Goal: Obtain resource: Download file/media

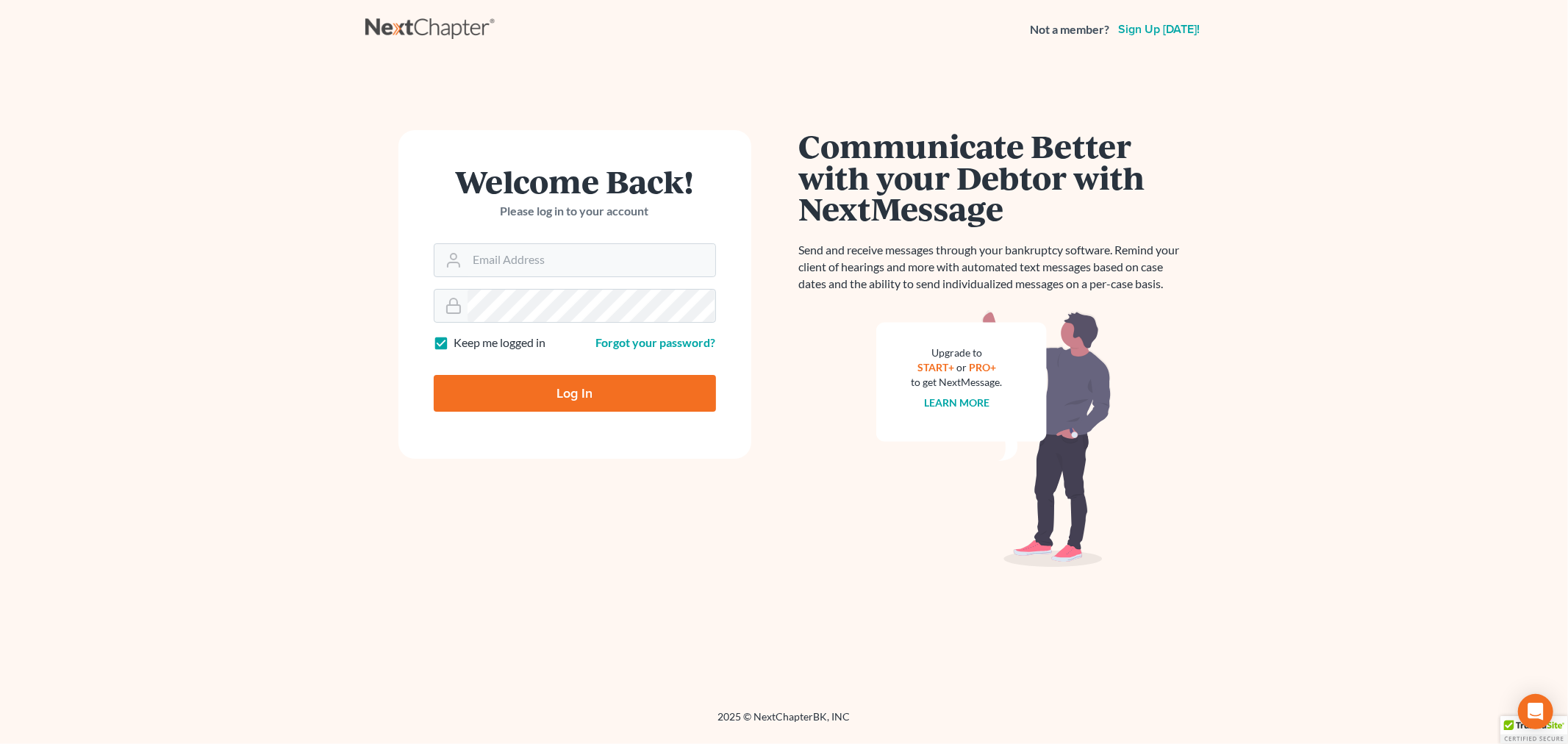
click at [508, 283] on form "Welcome Back! Please log in to your account Email Address Password Keep me logg…" at bounding box center [574, 295] width 353 height 329
click at [508, 269] on input "Email Address" at bounding box center [591, 260] width 248 height 32
type input "[EMAIL_ADDRESS][DOMAIN_NAME]"
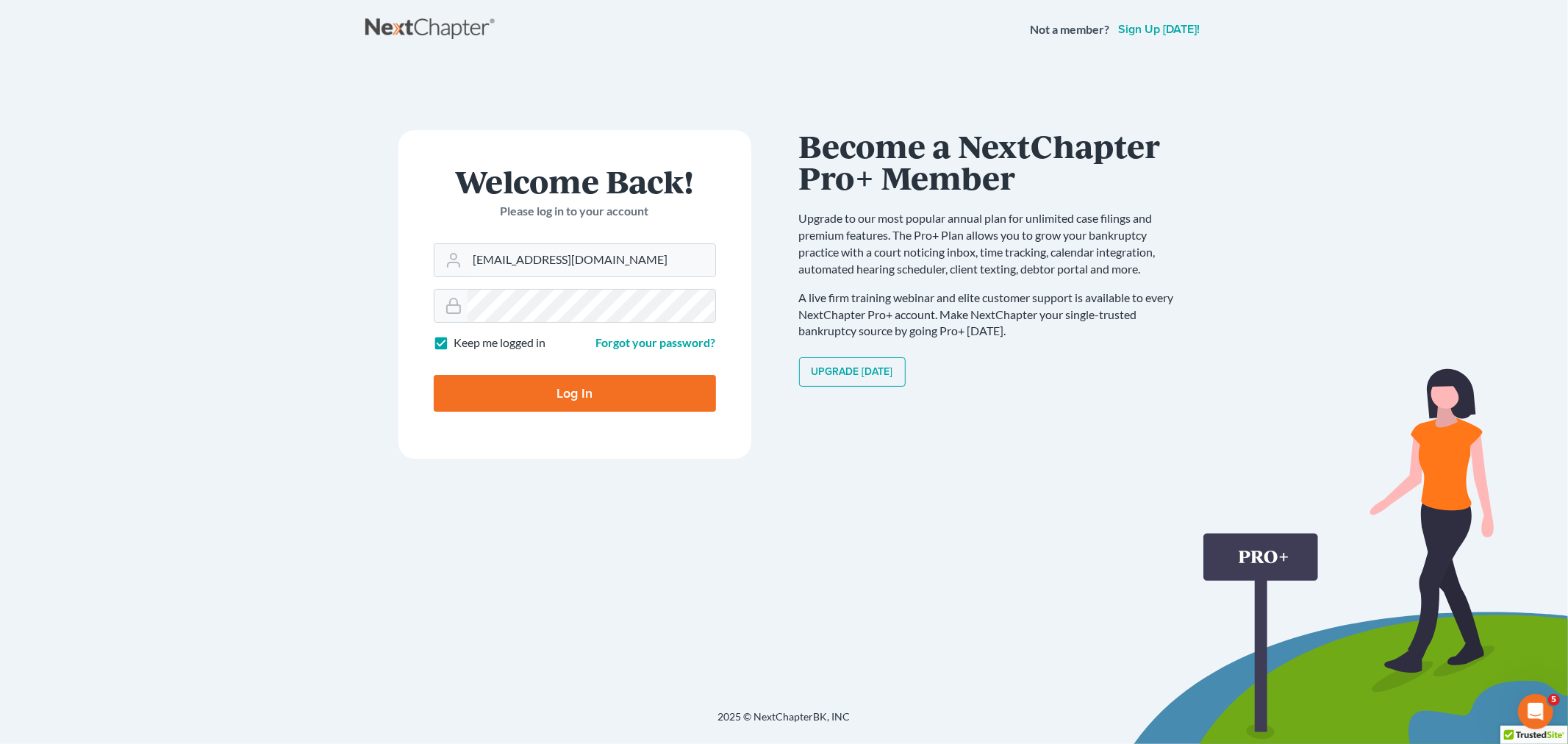
click at [583, 397] on input "Log In" at bounding box center [575, 393] width 283 height 37
type input "Thinking..."
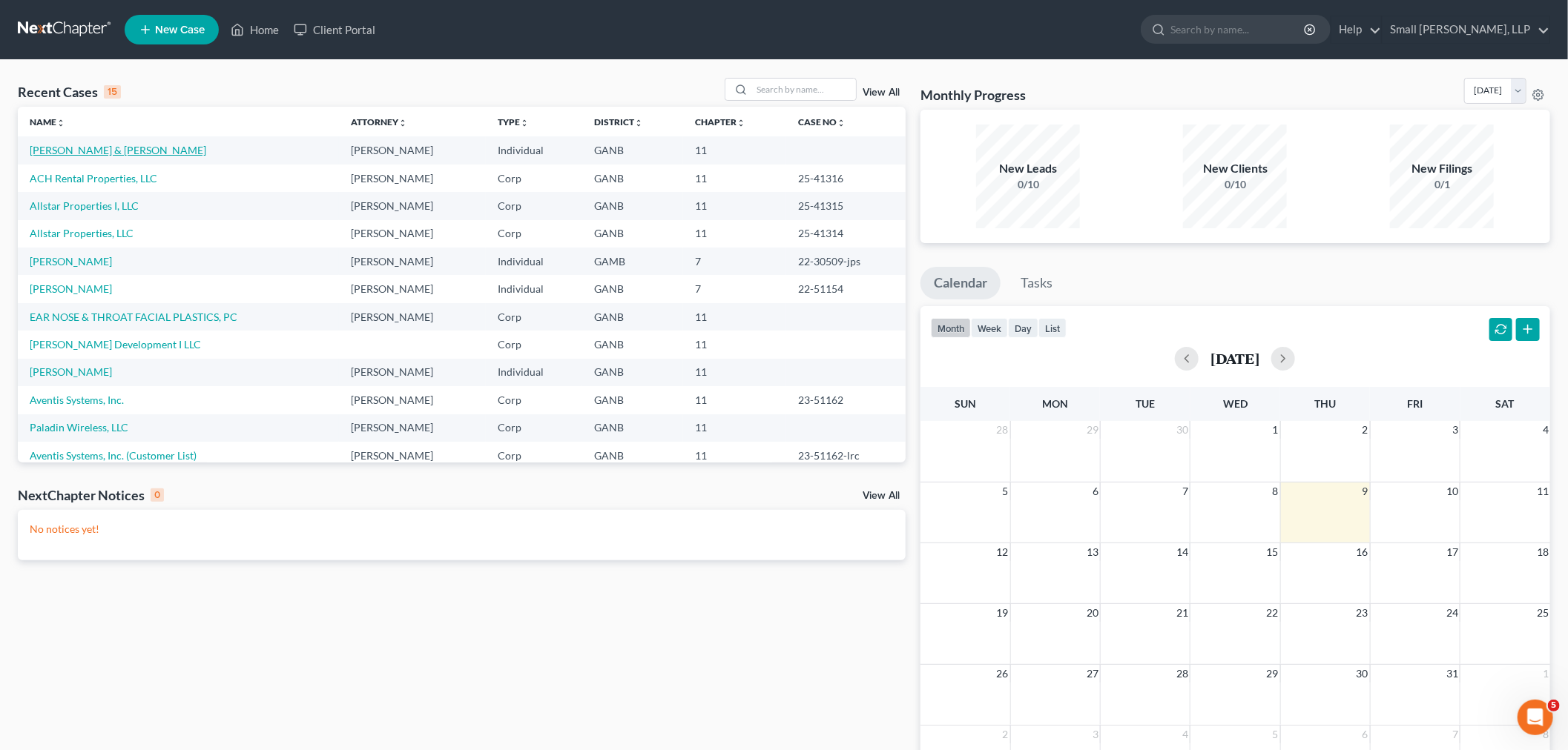
click at [77, 152] on link "[PERSON_NAME] & [PERSON_NAME]" at bounding box center [118, 150] width 177 height 12
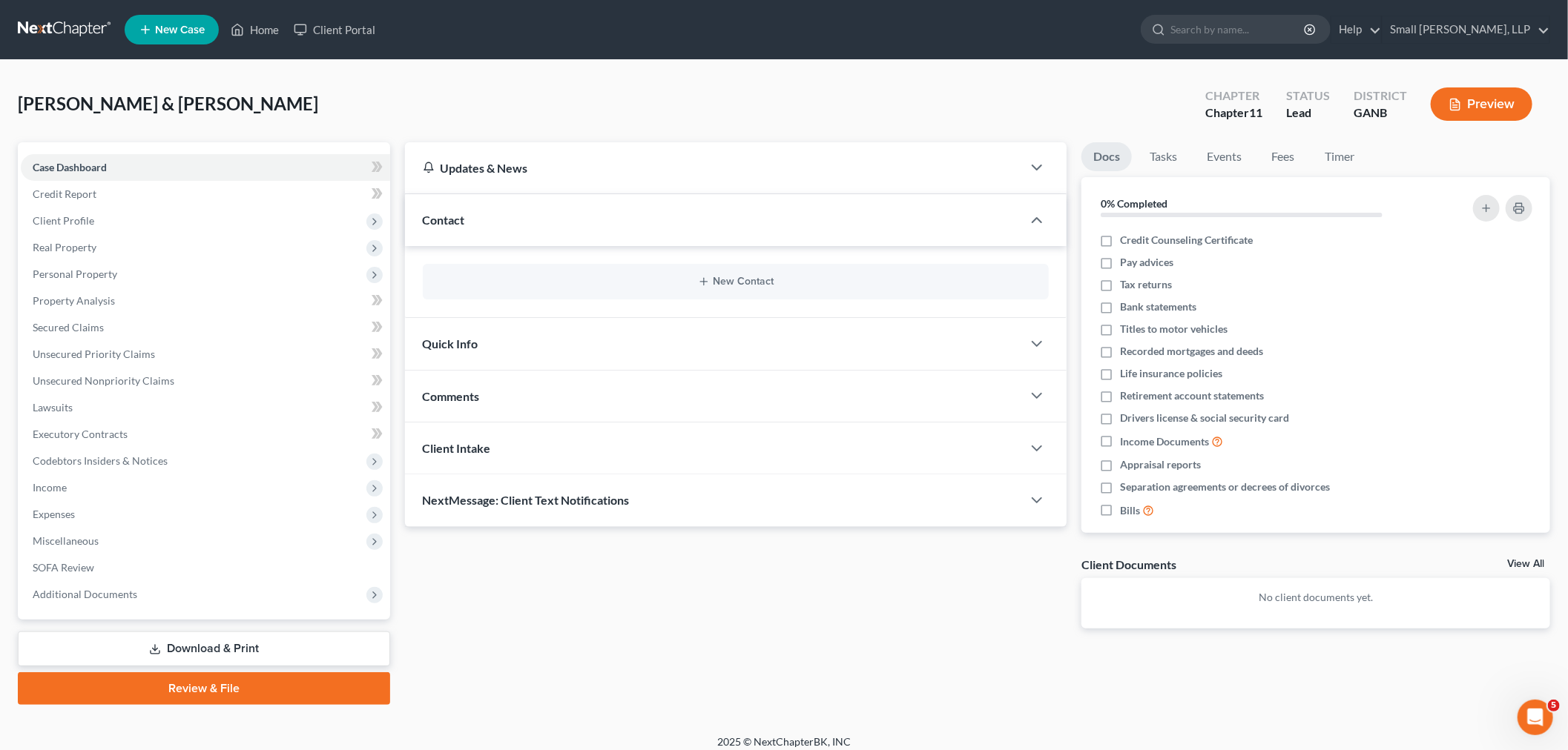
click at [199, 648] on link "Download & Print" at bounding box center [204, 649] width 373 height 34
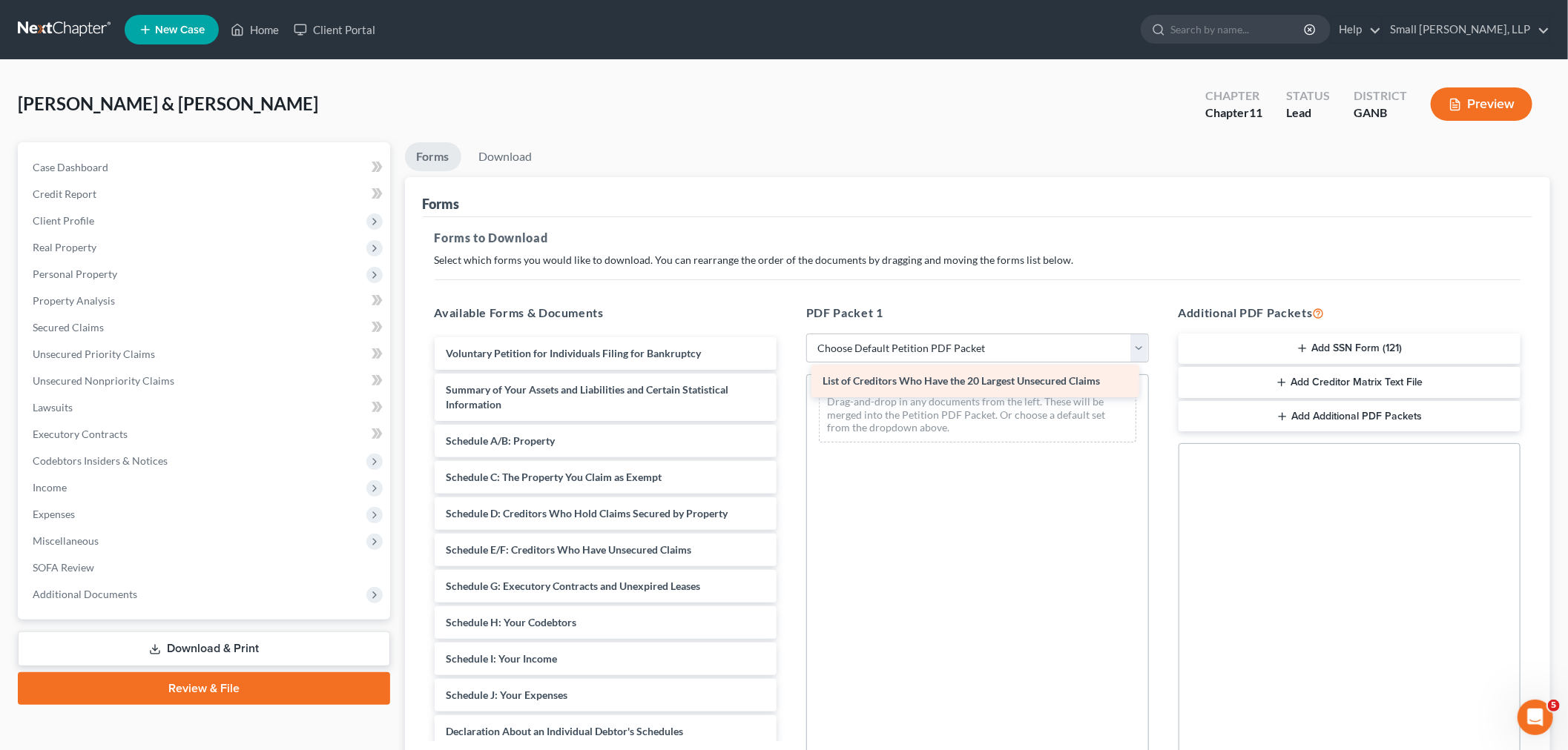
drag, startPoint x: 550, startPoint y: 389, endPoint x: 927, endPoint y: 381, distance: 377.1
click at [789, 381] on div "List of Creditors Who Have the 20 Largest Unsecured Claims Voluntary Petition f…" at bounding box center [606, 666] width 366 height 658
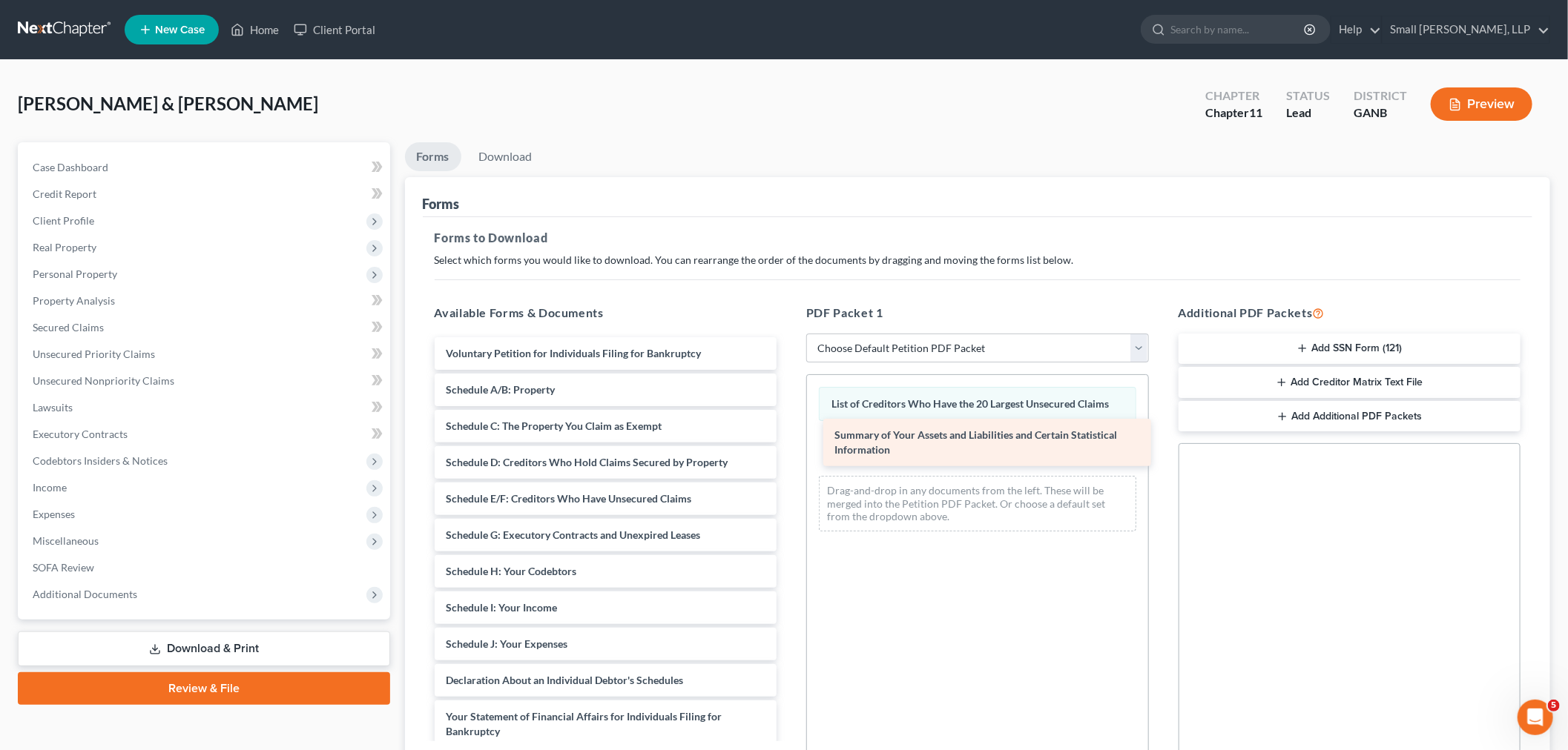
drag, startPoint x: 576, startPoint y: 388, endPoint x: 964, endPoint y: 434, distance: 390.7
click at [789, 434] on div "Summary of Your Assets and Liabilities and Certain Statistical Information Volu…" at bounding box center [606, 641] width 366 height 607
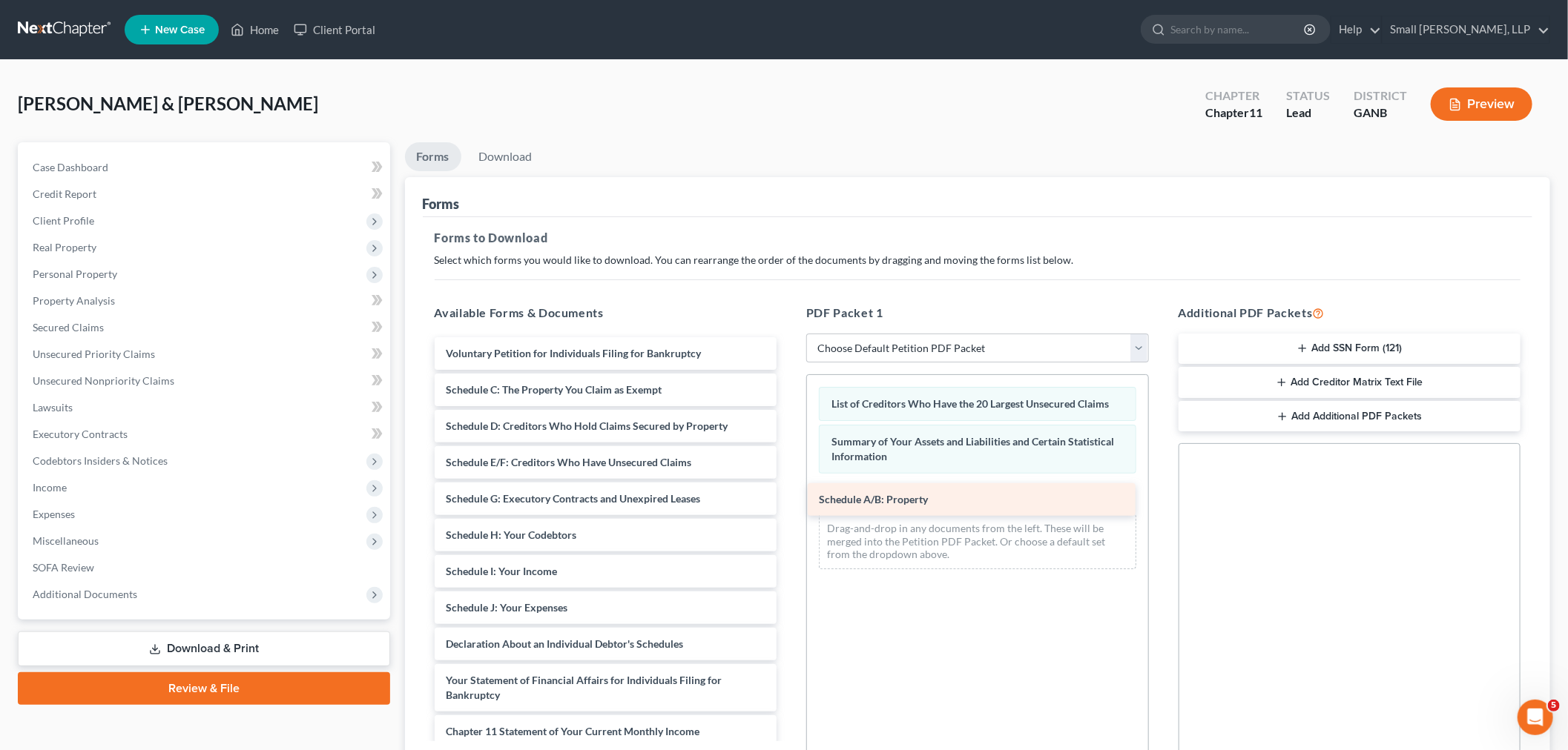
drag, startPoint x: 614, startPoint y: 396, endPoint x: 989, endPoint y: 504, distance: 390.2
click at [789, 506] on div "Schedule A/B: Property Voluntary Petition for Individuals Filing for Bankruptcy…" at bounding box center [606, 622] width 366 height 571
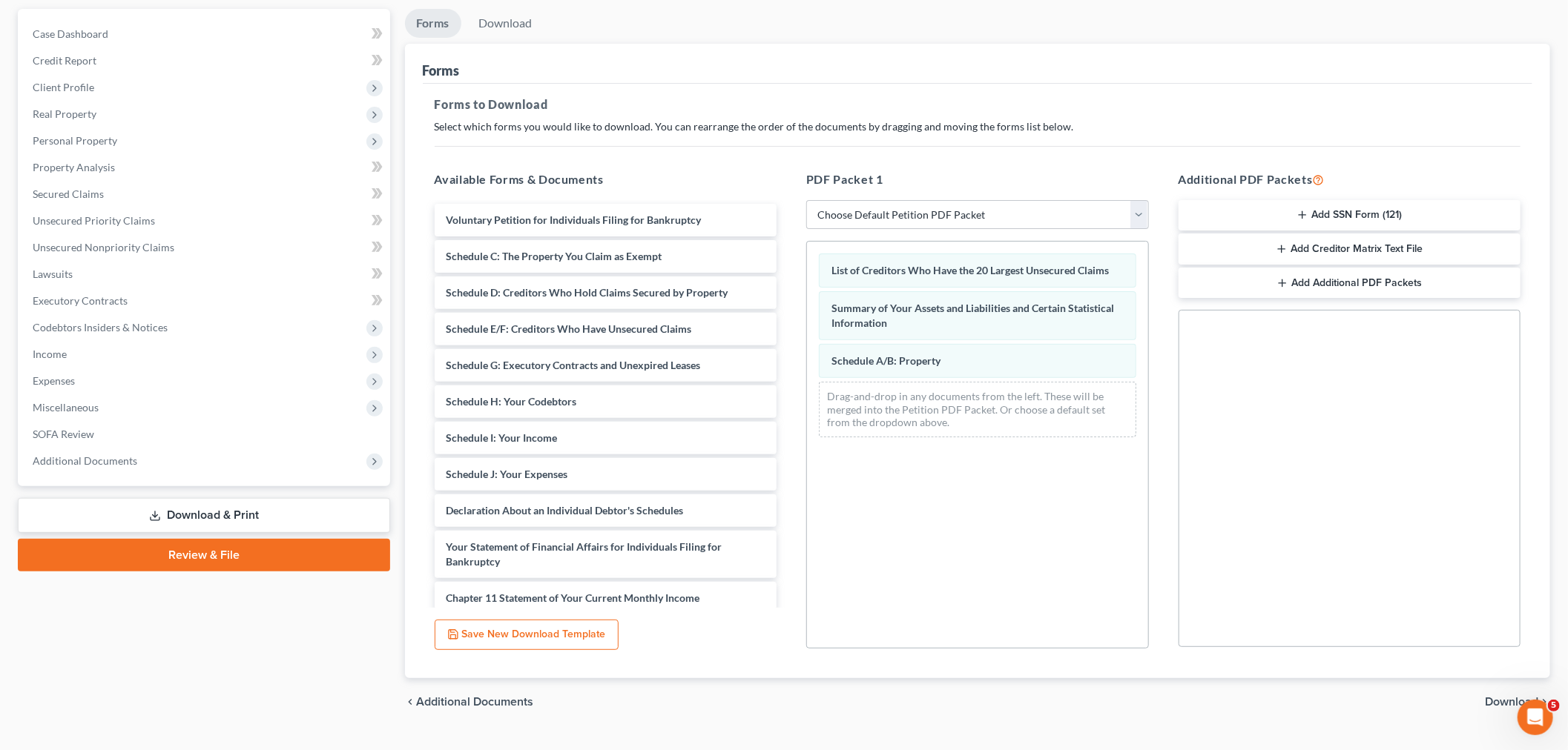
scroll to position [161, 0]
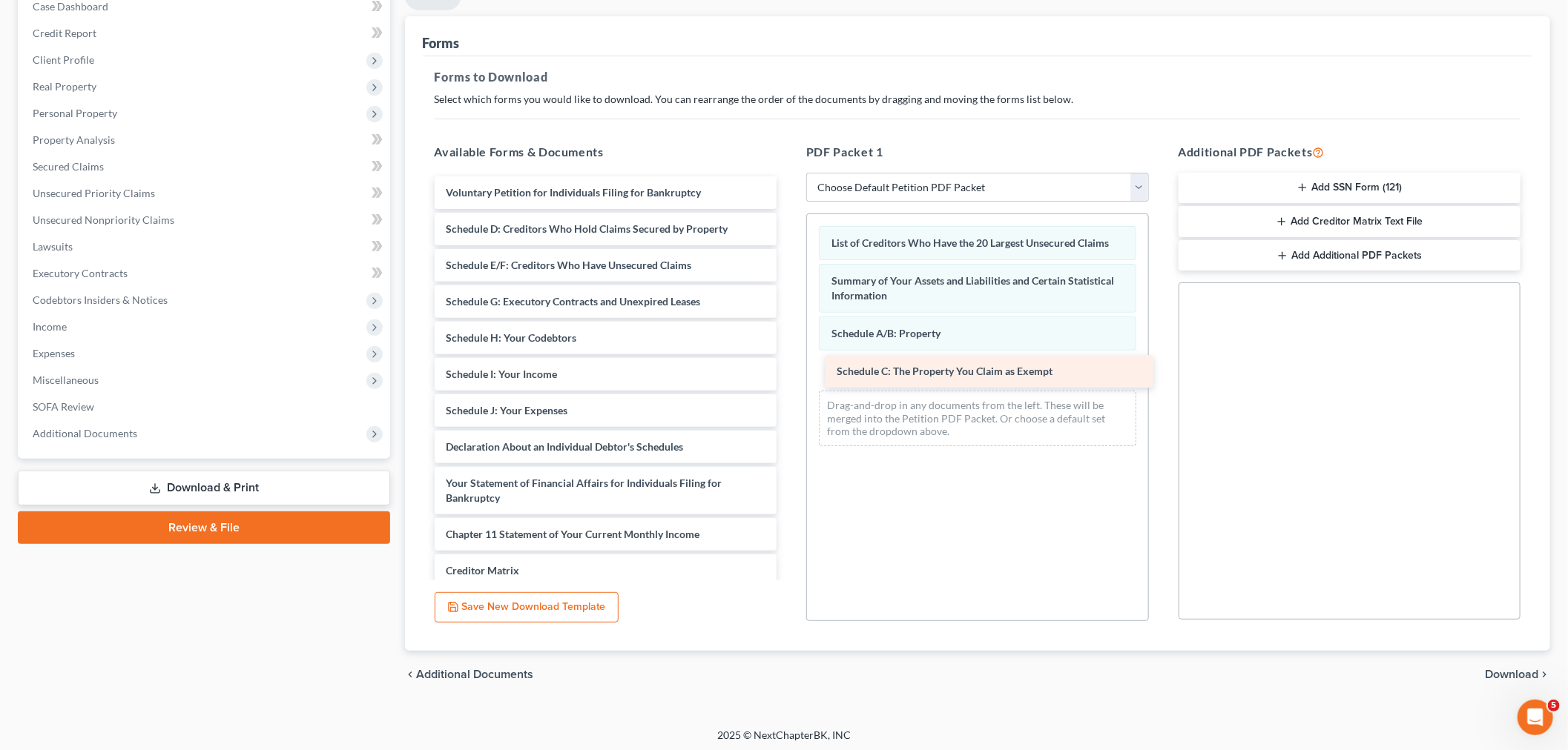
drag, startPoint x: 487, startPoint y: 225, endPoint x: 878, endPoint y: 369, distance: 416.7
click at [789, 369] on div "Schedule C: The Property You Claim as Exempt Voluntary Petition for Individuals…" at bounding box center [606, 444] width 366 height 535
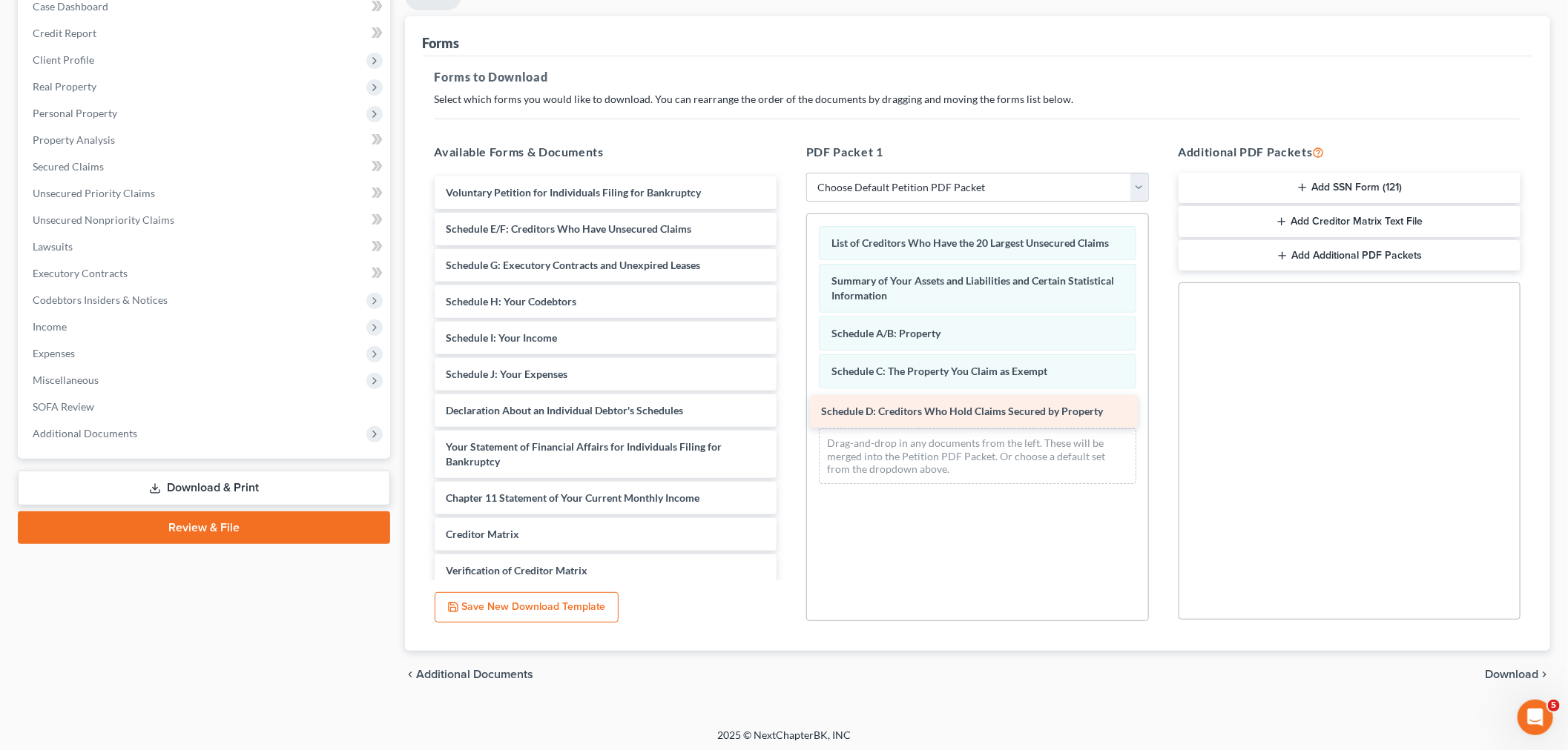
drag, startPoint x: 556, startPoint y: 227, endPoint x: 931, endPoint y: 408, distance: 416.4
click at [789, 408] on div "Schedule D: Creditors Who Hold Claims Secured by Property Voluntary Petition fo…" at bounding box center [606, 425] width 366 height 499
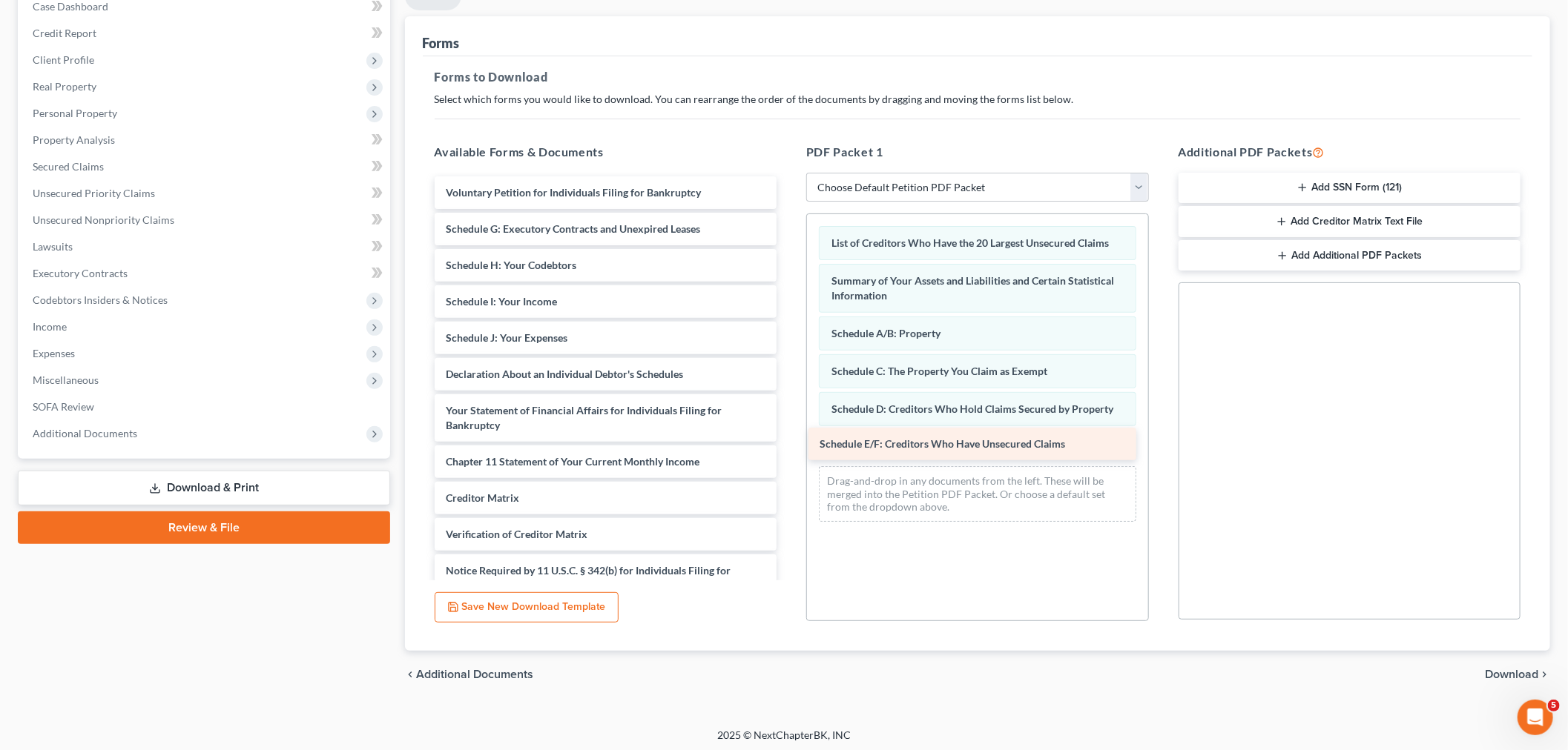
drag, startPoint x: 571, startPoint y: 225, endPoint x: 945, endPoint y: 441, distance: 431.9
click at [789, 441] on div "Schedule E/F: Creditors Who Have Unsecured Claims Voluntary Petition for Indivi…" at bounding box center [606, 407] width 366 height 461
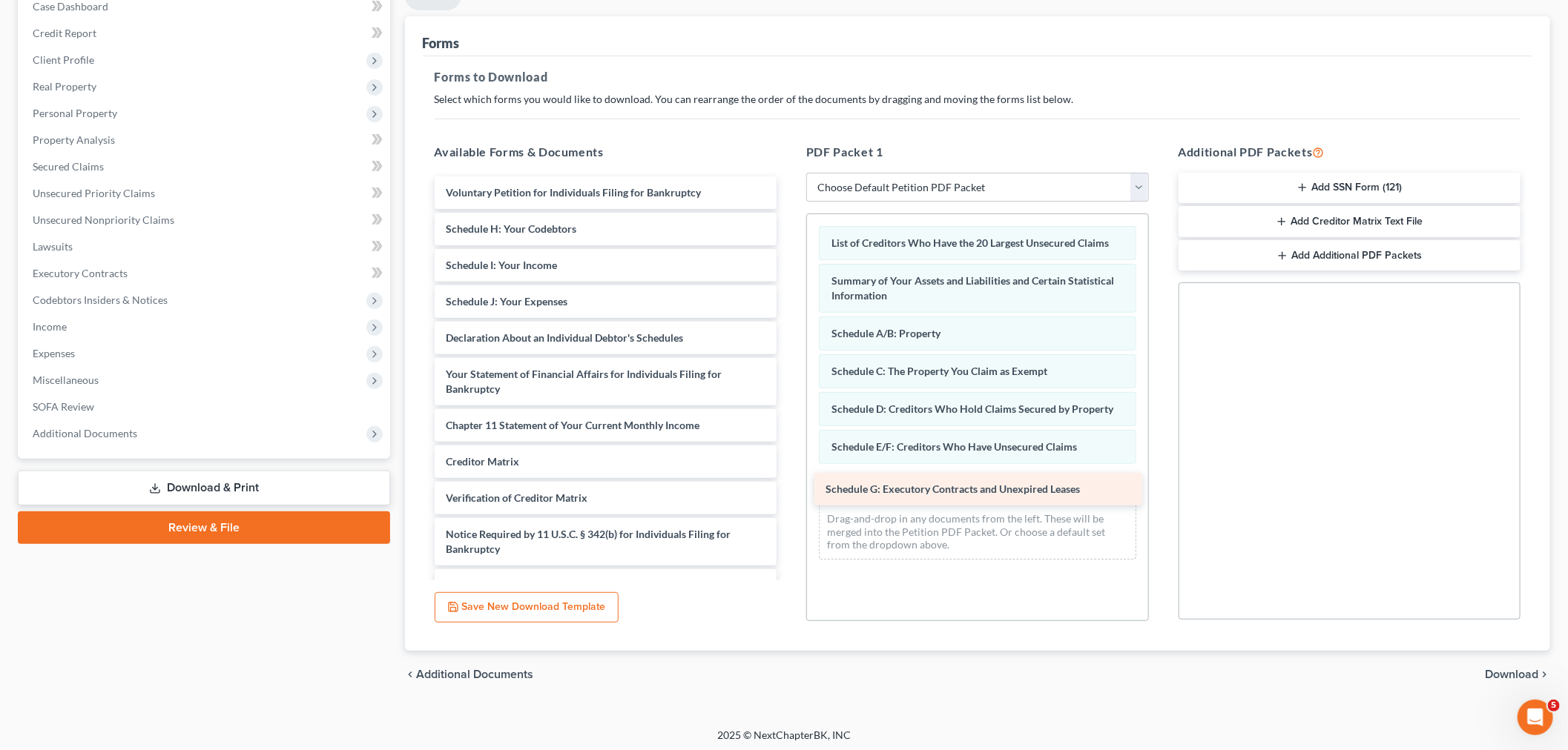
drag, startPoint x: 554, startPoint y: 224, endPoint x: 934, endPoint y: 484, distance: 460.4
click at [789, 484] on div "Schedule G: Executory Contracts and Unexpired Leases Voluntary Petition for Ind…" at bounding box center [606, 389] width 366 height 425
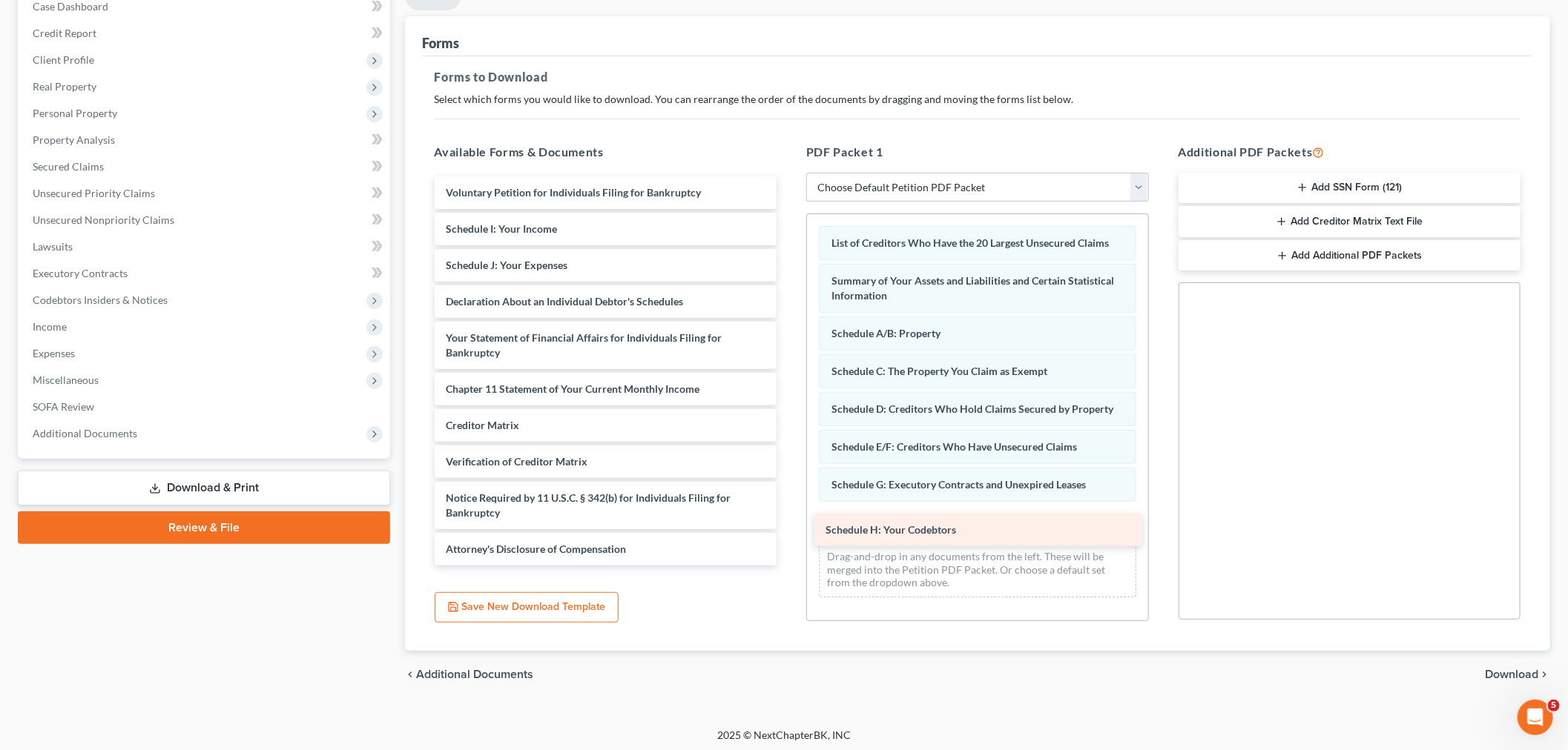
drag, startPoint x: 536, startPoint y: 232, endPoint x: 916, endPoint y: 535, distance: 486.0
click at [789, 535] on div "Schedule H: Your Codebtors Voluntary Petition for Individuals Filing for Bankru…" at bounding box center [606, 371] width 366 height 389
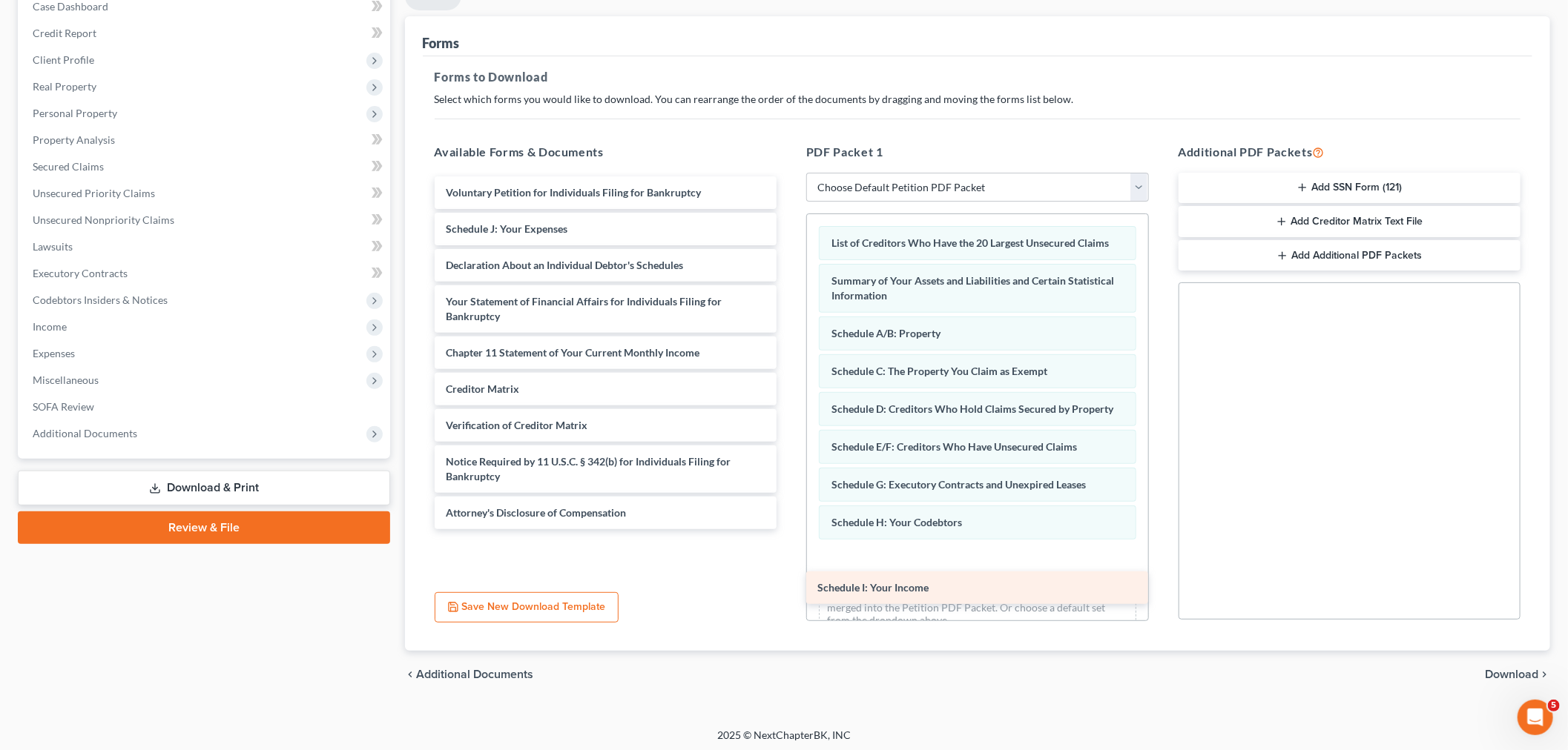
drag, startPoint x: 549, startPoint y: 231, endPoint x: 925, endPoint y: 591, distance: 520.6
click at [789, 529] on div "Schedule I: Your Income Voluntary Petition for Individuals Filing for Bankruptc…" at bounding box center [606, 353] width 366 height 353
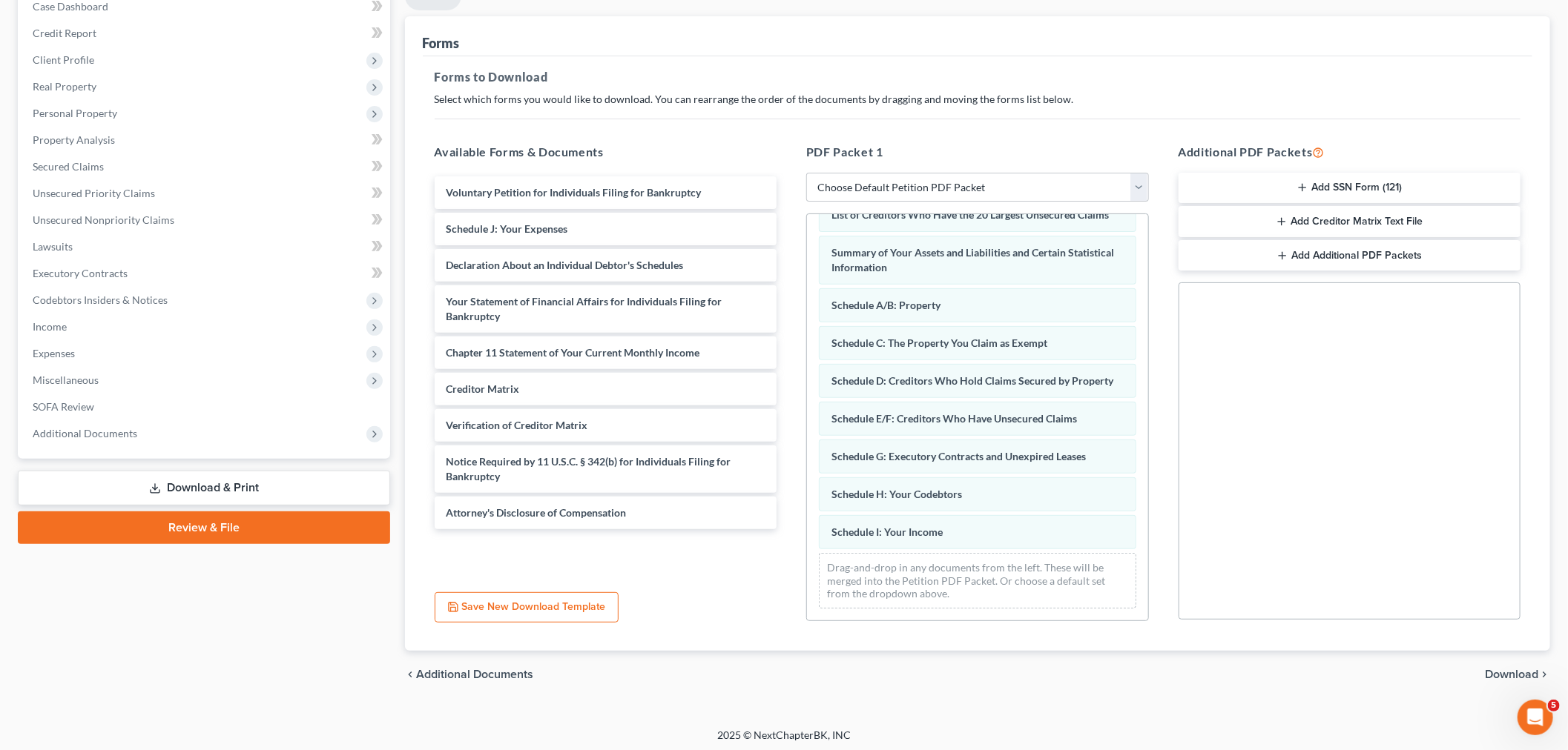
scroll to position [58, 0]
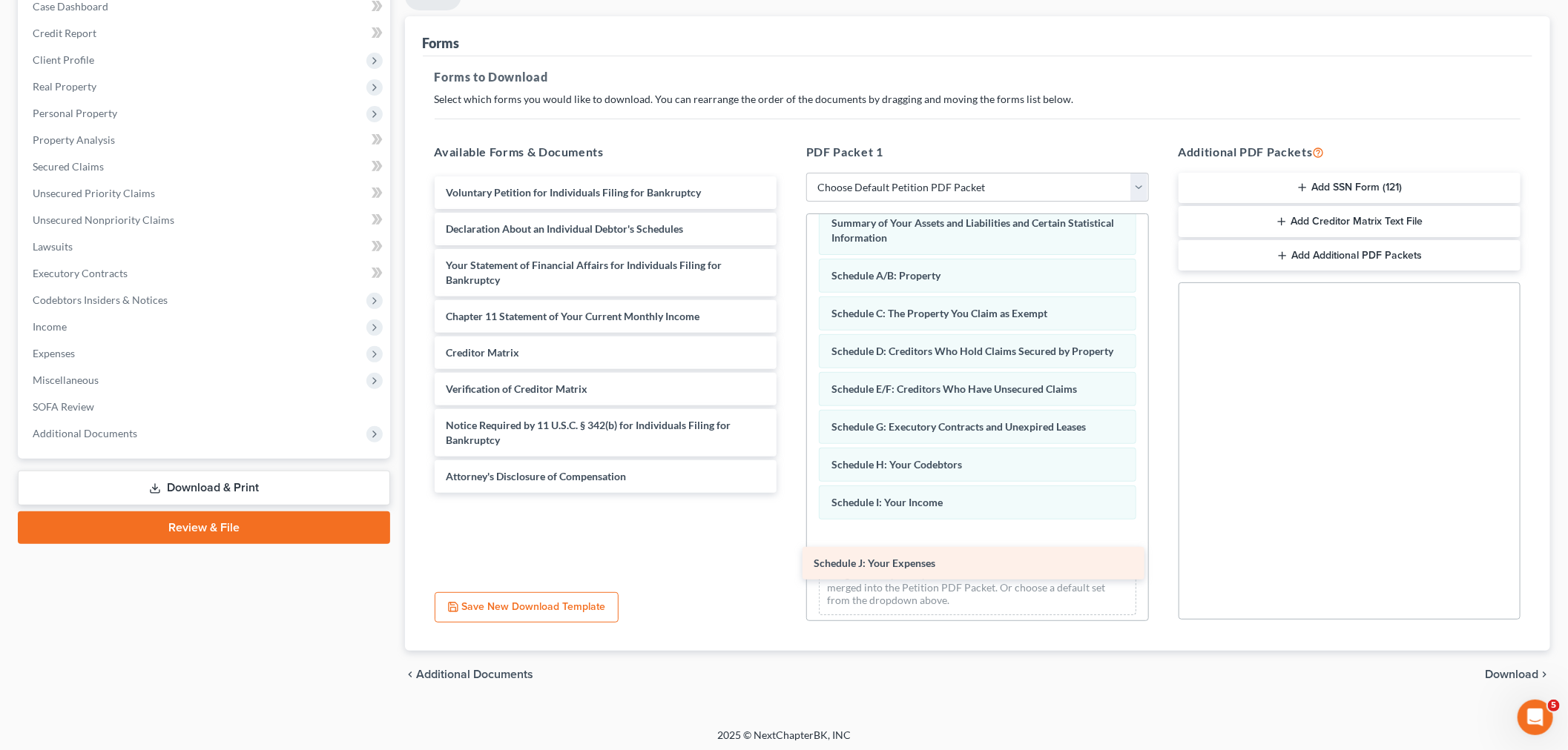
drag, startPoint x: 491, startPoint y: 229, endPoint x: 865, endPoint y: 564, distance: 502.1
click at [789, 493] on div "Schedule J: Your Expenses Voluntary Petition for Individuals Filing for Bankrup…" at bounding box center [606, 334] width 366 height 317
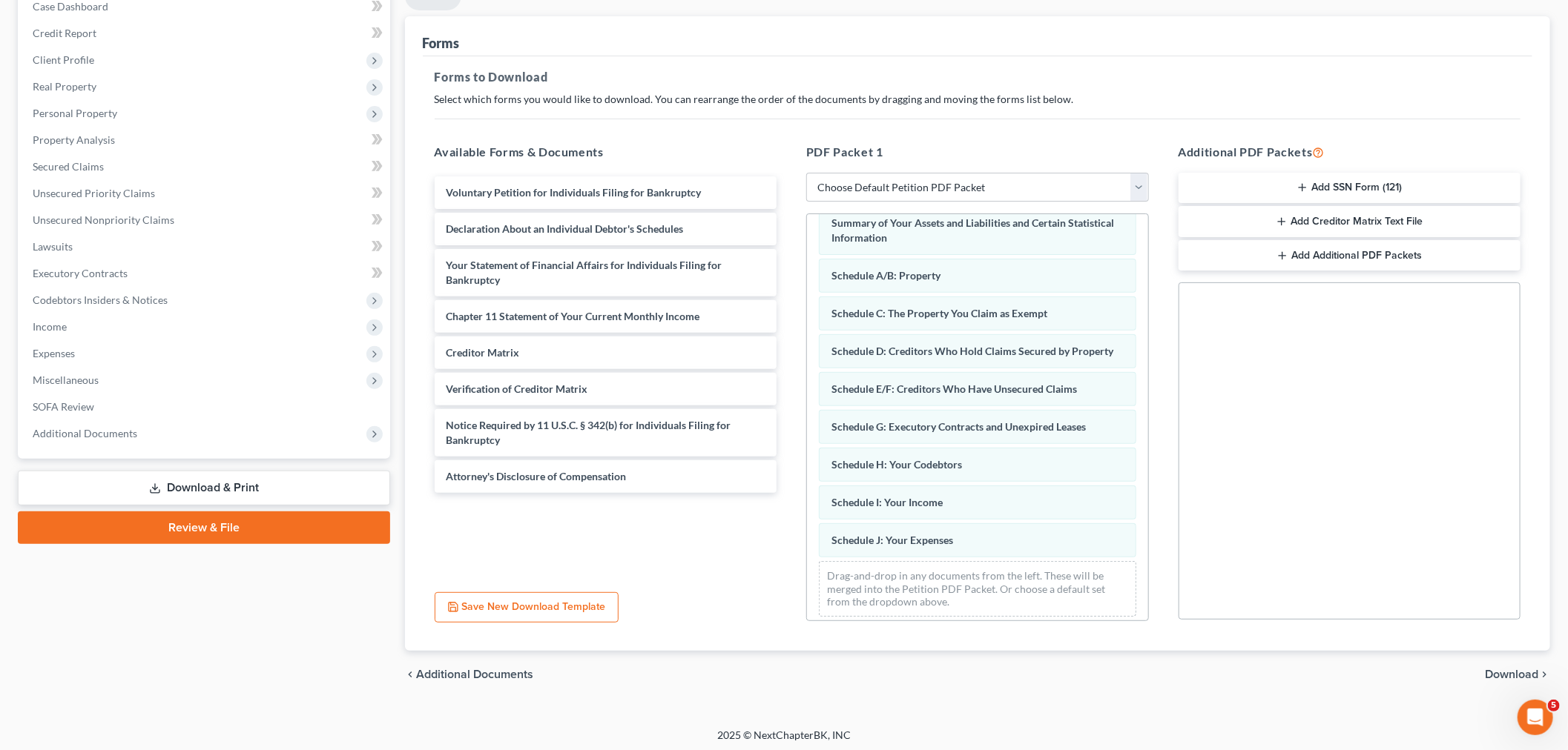
scroll to position [96, 0]
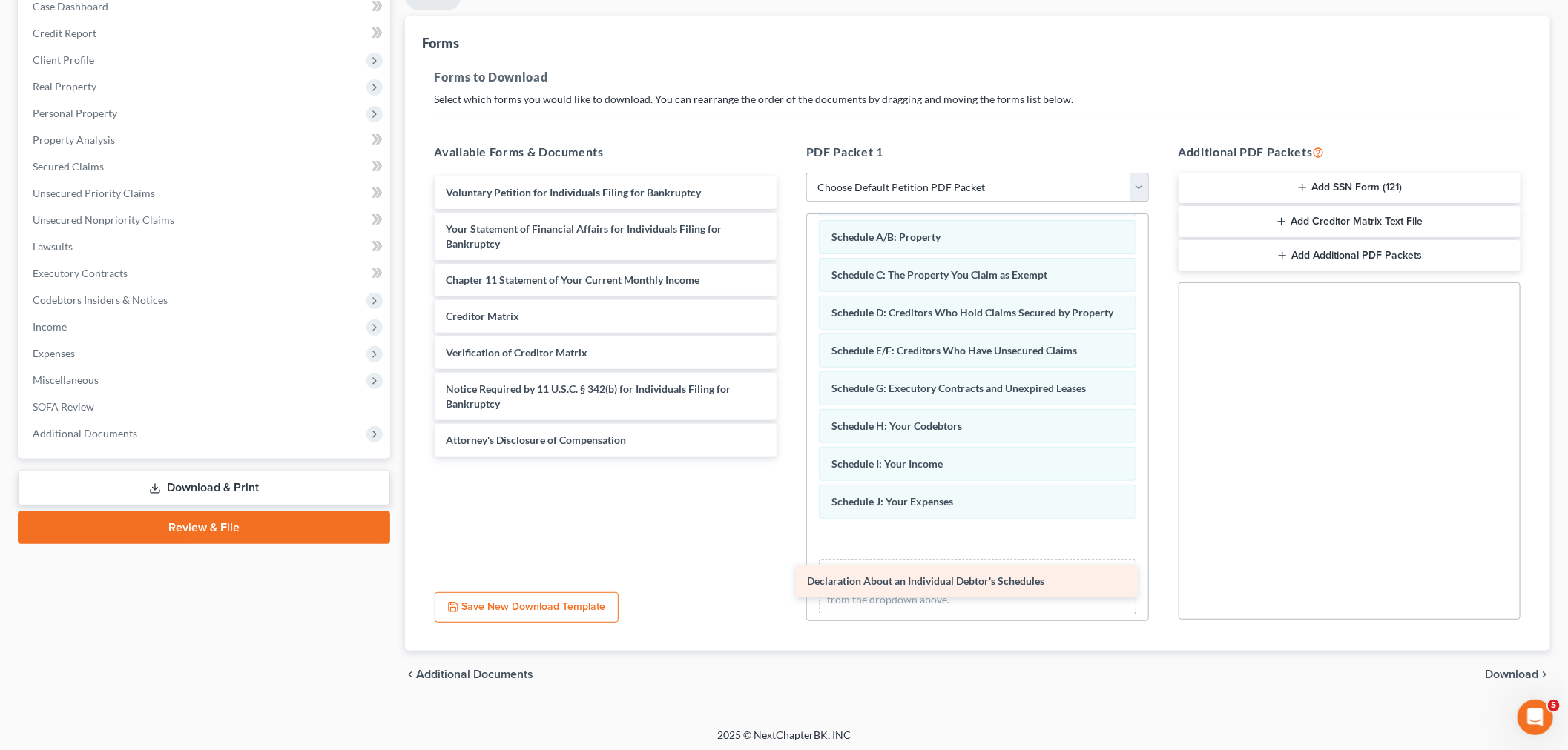
drag, startPoint x: 499, startPoint y: 229, endPoint x: 865, endPoint y: 574, distance: 503.0
click at [789, 456] on div "Declaration About an Individual Debtor's Schedules Voluntary Petition for Indiv…" at bounding box center [606, 317] width 366 height 281
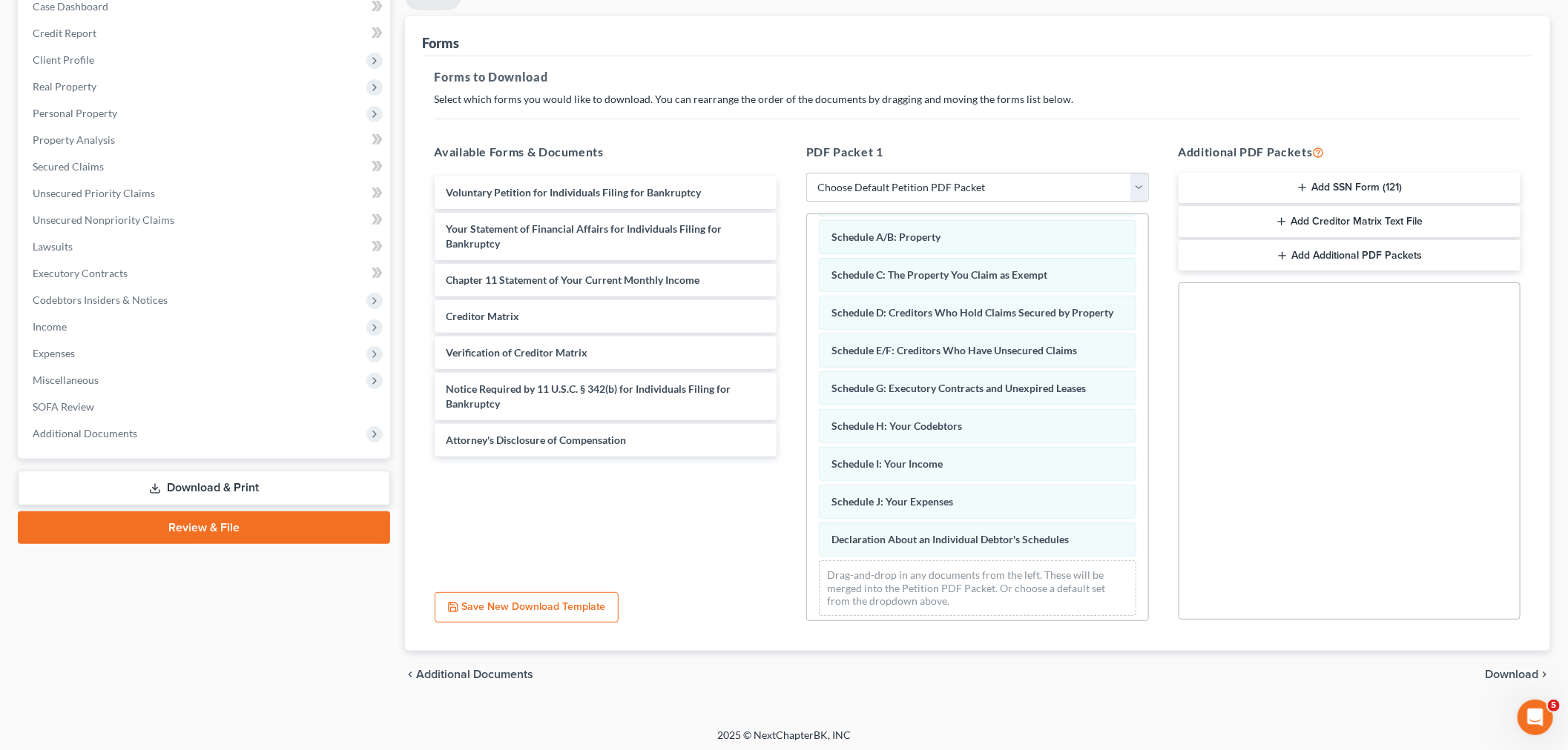
scroll to position [134, 0]
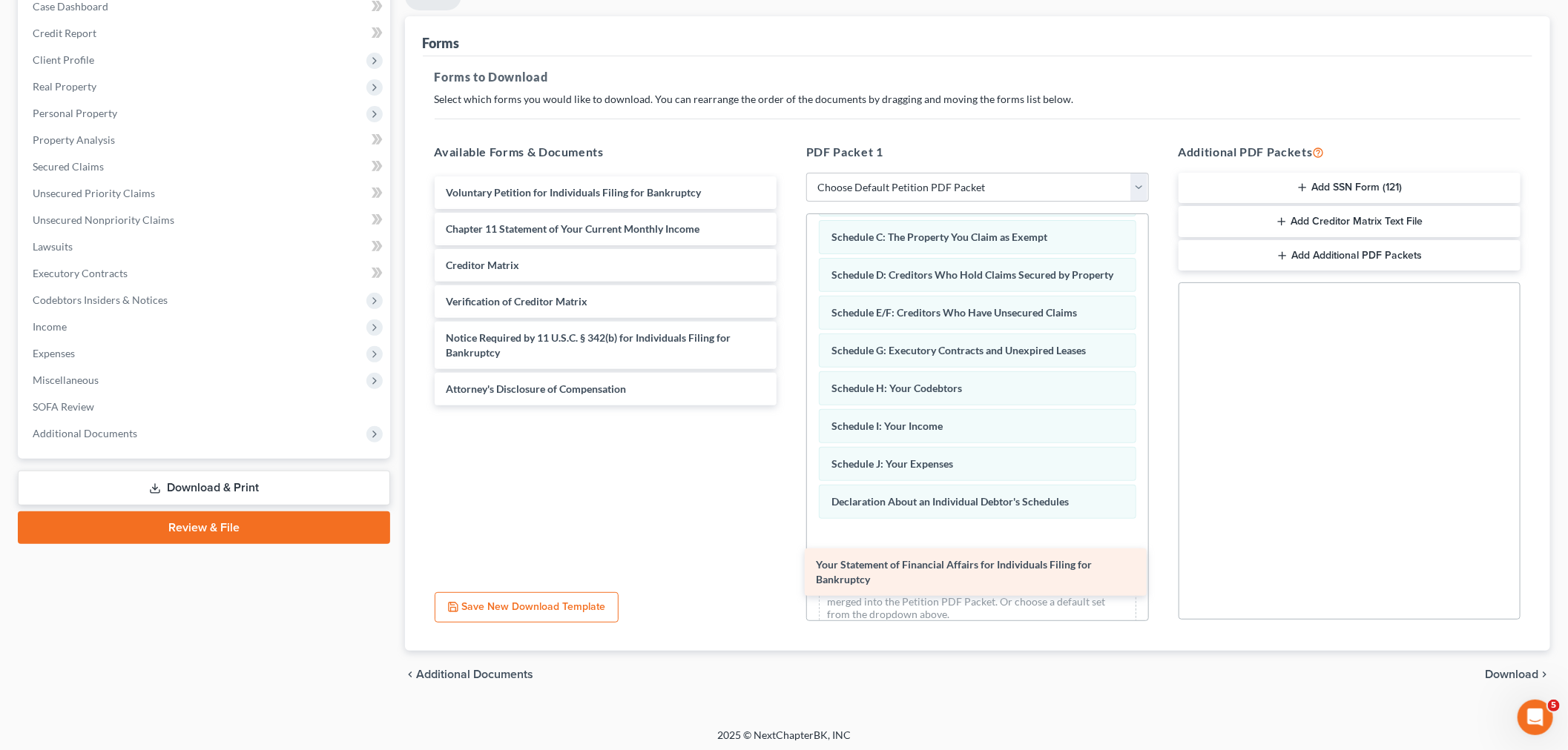
drag, startPoint x: 491, startPoint y: 244, endPoint x: 861, endPoint y: 581, distance: 500.5
click at [789, 406] on div "Your Statement of Financial Affairs for Individuals Filing for Bankruptcy Volun…" at bounding box center [606, 291] width 366 height 229
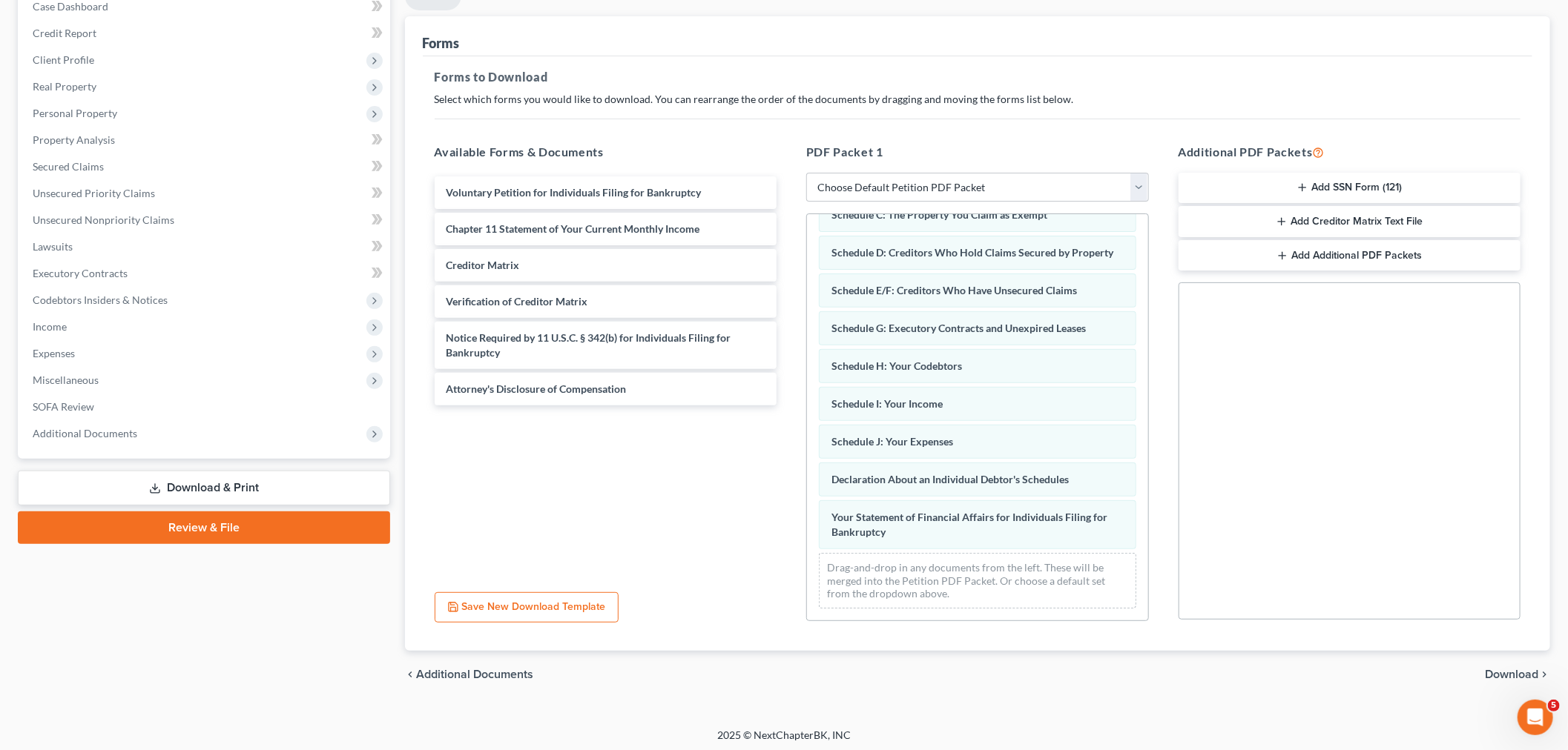
scroll to position [188, 0]
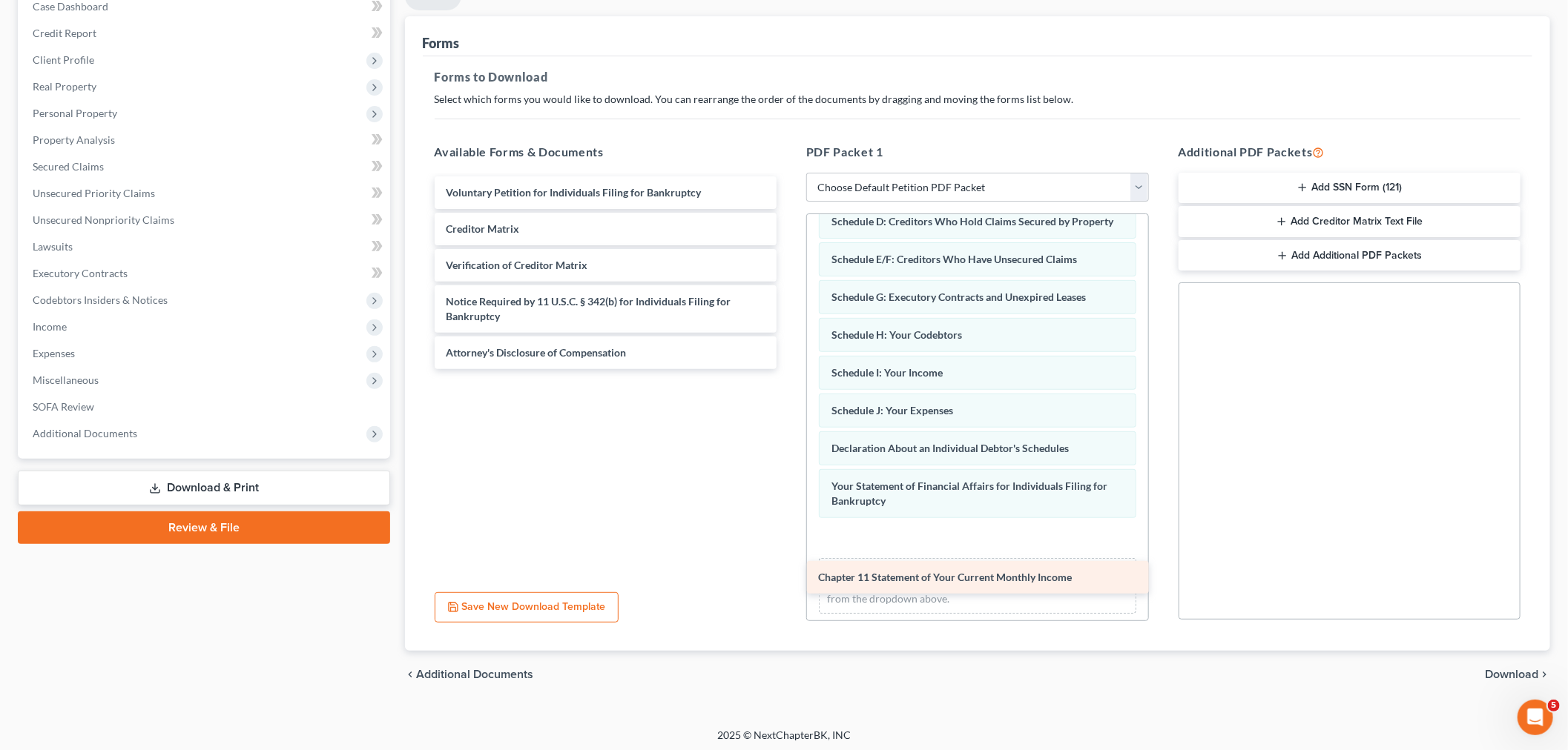
drag, startPoint x: 512, startPoint y: 234, endPoint x: 884, endPoint y: 583, distance: 510.1
click at [789, 369] on div "Chapter 11 Statement of Your Current Monthly Income Voluntary Petition for Indi…" at bounding box center [606, 273] width 366 height 192
drag, startPoint x: 559, startPoint y: 314, endPoint x: 930, endPoint y: 581, distance: 457.1
click at [789, 318] on div "Notice Required by 11 U.S.C. § 342(b) for Individuals Filing for Bankruptcy Vol…" at bounding box center [606, 247] width 366 height 141
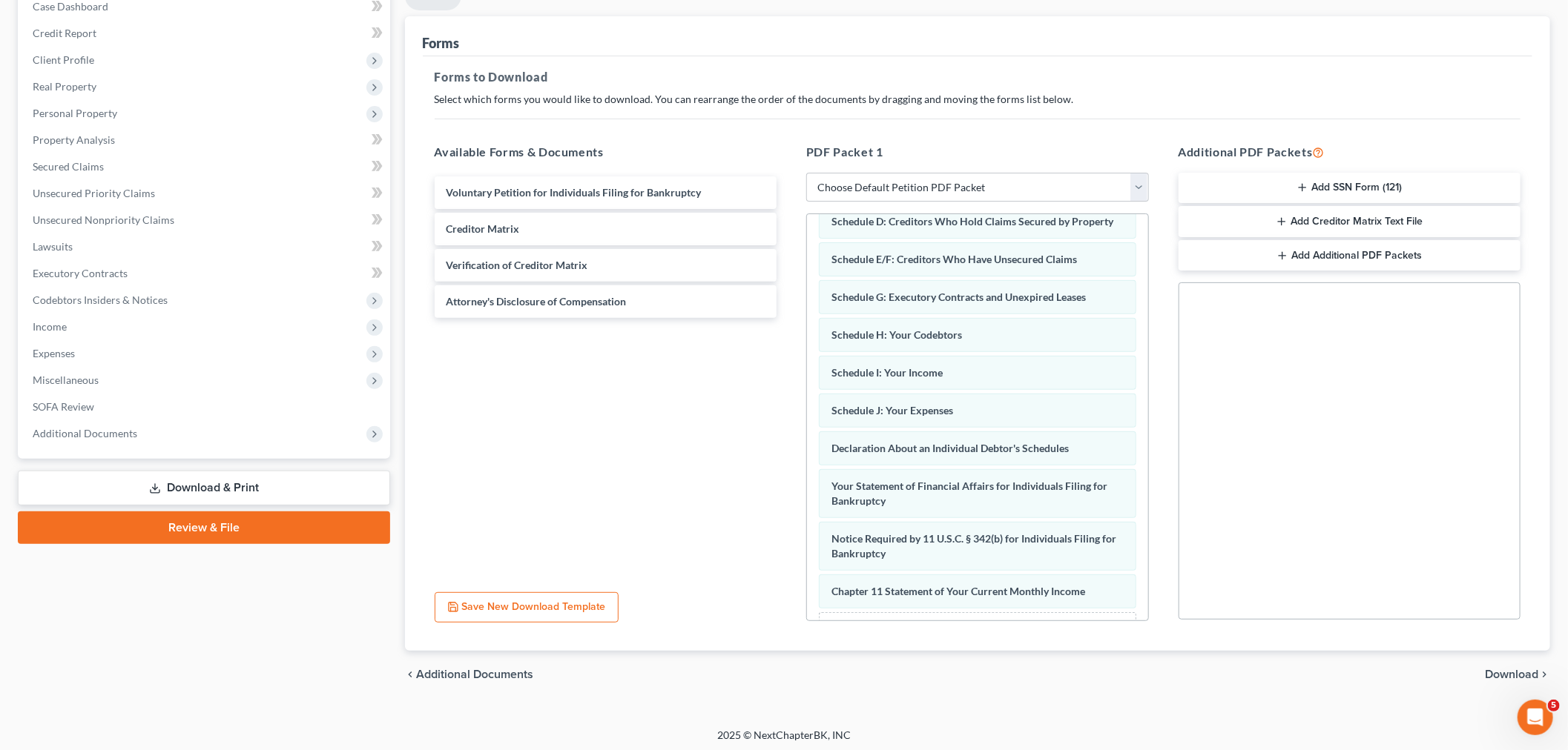
scroll to position [278, 0]
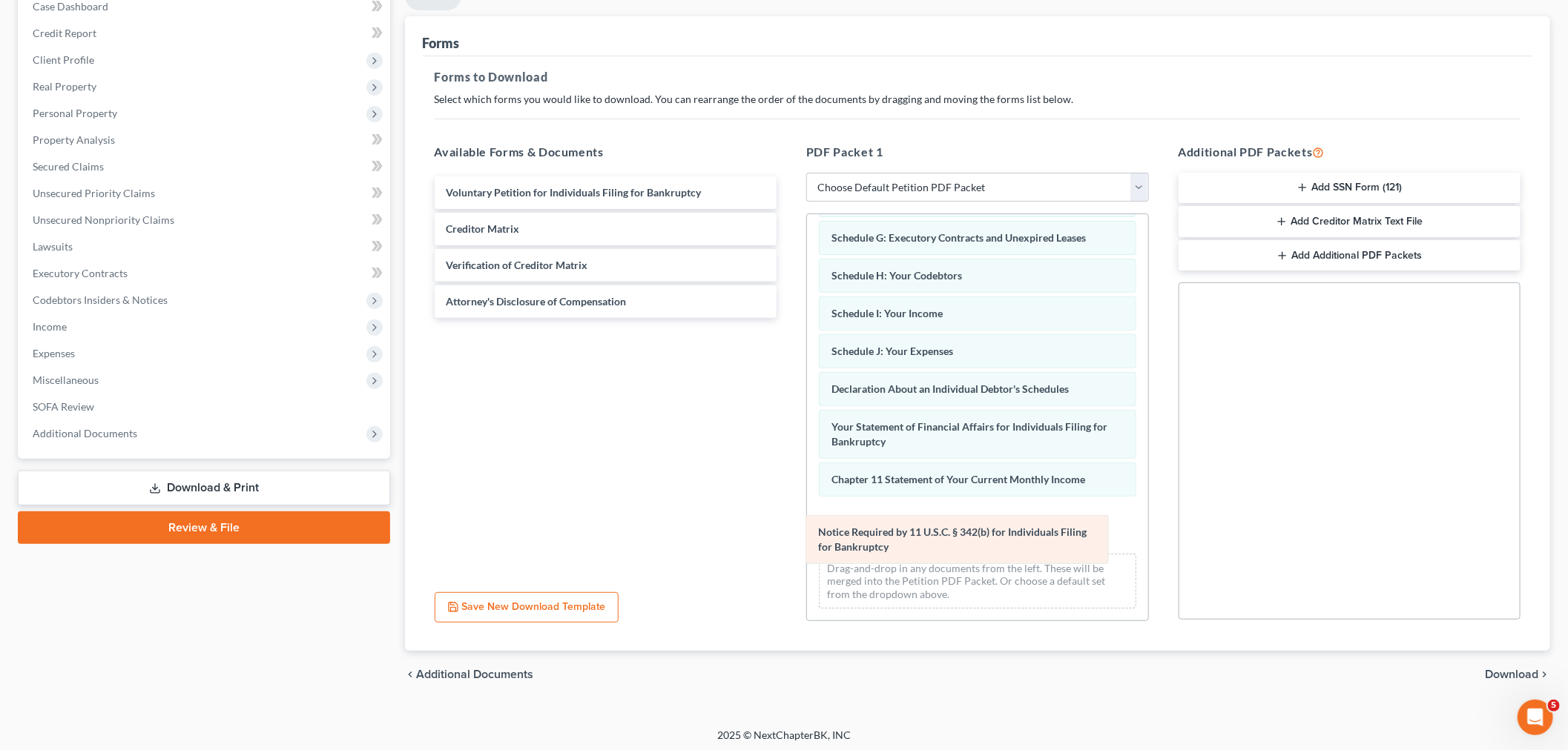
drag, startPoint x: 998, startPoint y: 492, endPoint x: 994, endPoint y: 524, distance: 32.2
click at [994, 524] on div "Notice Required by 11 U.S.C. § 342(b) for Individuals Filing for Bankruptcy Lis…" at bounding box center [977, 294] width 341 height 653
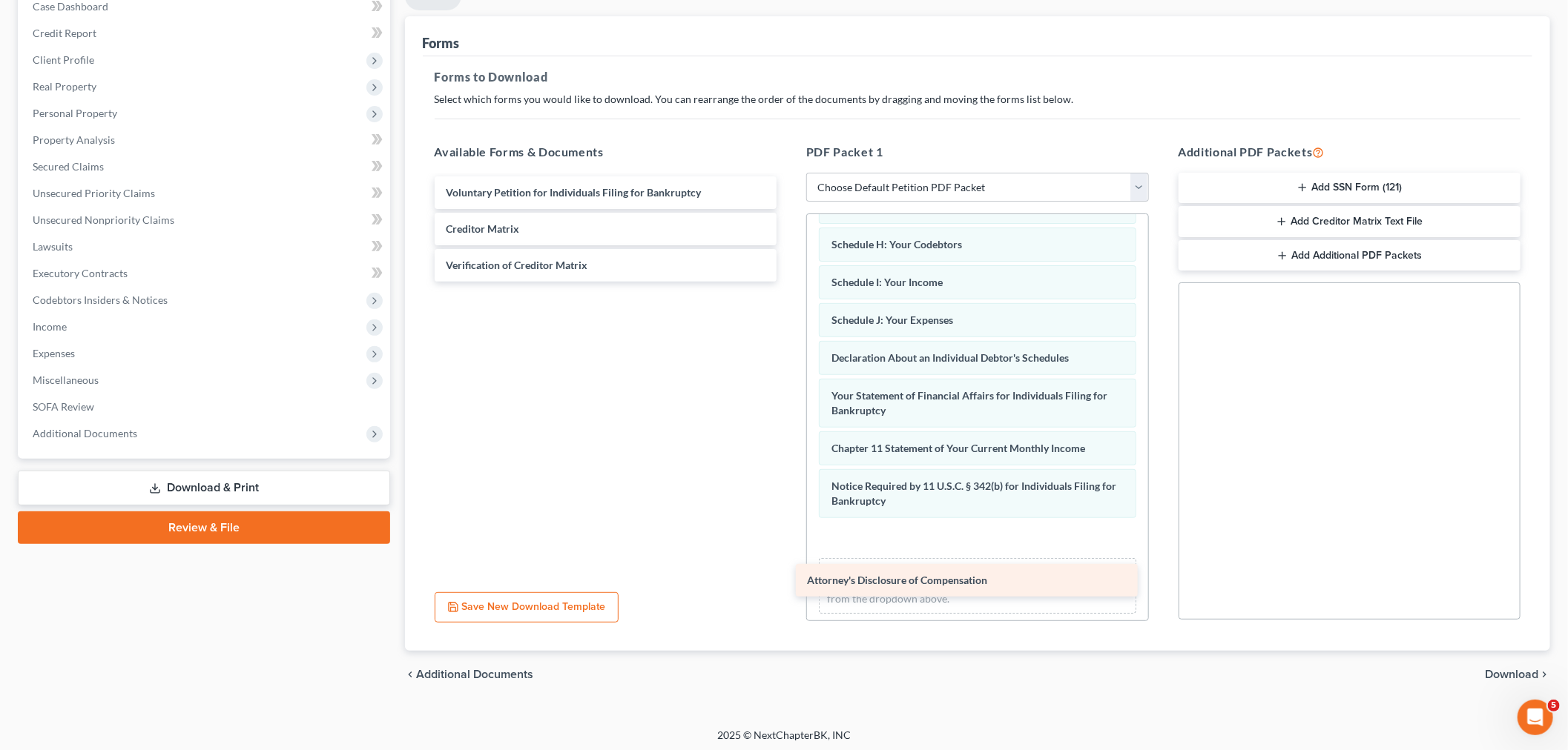
drag, startPoint x: 573, startPoint y: 291, endPoint x: 934, endPoint y: 572, distance: 457.5
click at [789, 281] on div "Attorney's Disclosure of Compensation Voluntary Petition for Individuals Filing…" at bounding box center [606, 229] width 366 height 105
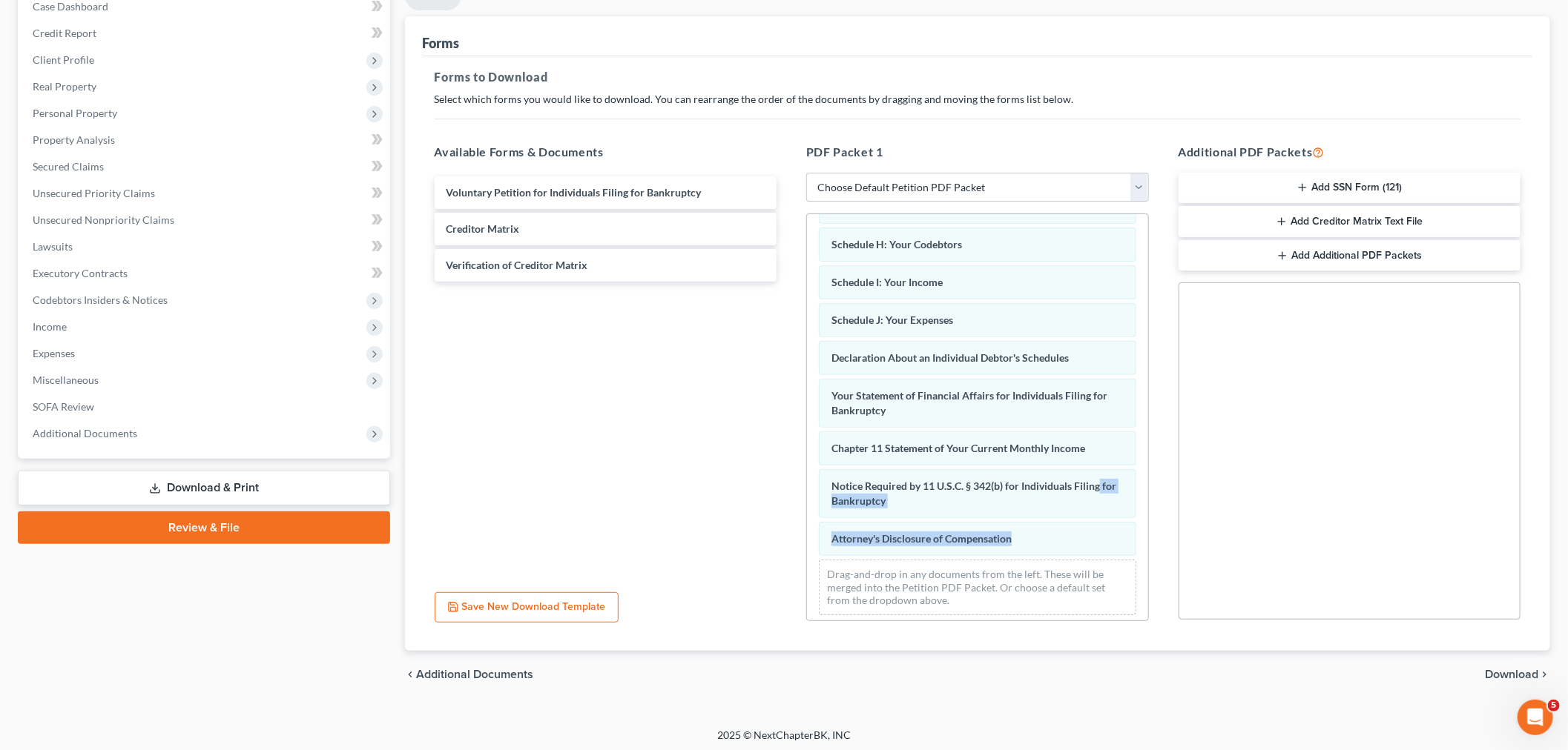
drag, startPoint x: 1132, startPoint y: 499, endPoint x: 1135, endPoint y: 560, distance: 61.1
click at [1139, 560] on div "List of Creditors Who Have the 20 Largest Unsecured Claims Summary of Your Asse…" at bounding box center [977, 417] width 343 height 408
click at [1504, 671] on span "Download" at bounding box center [1511, 674] width 53 height 11
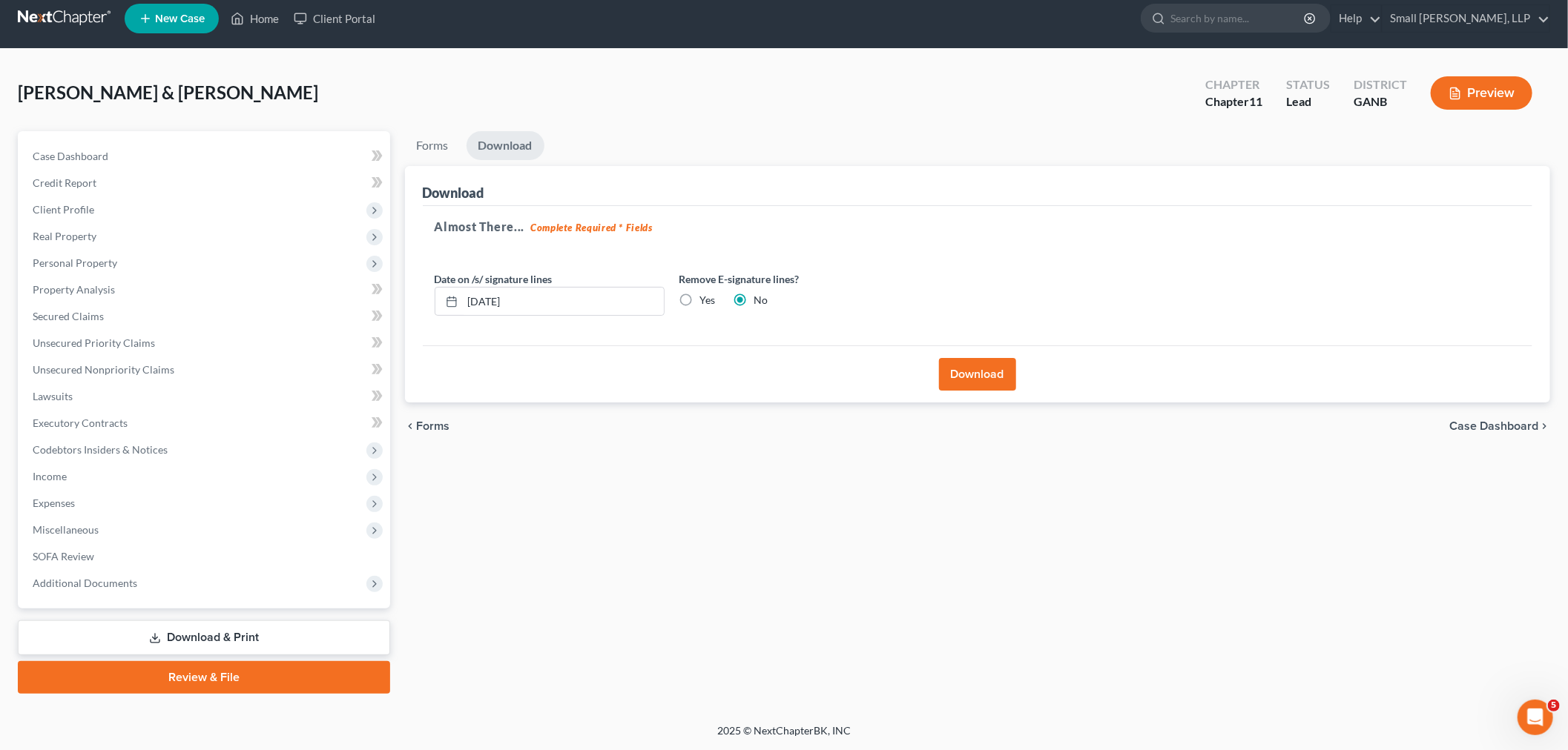
scroll to position [10, 0]
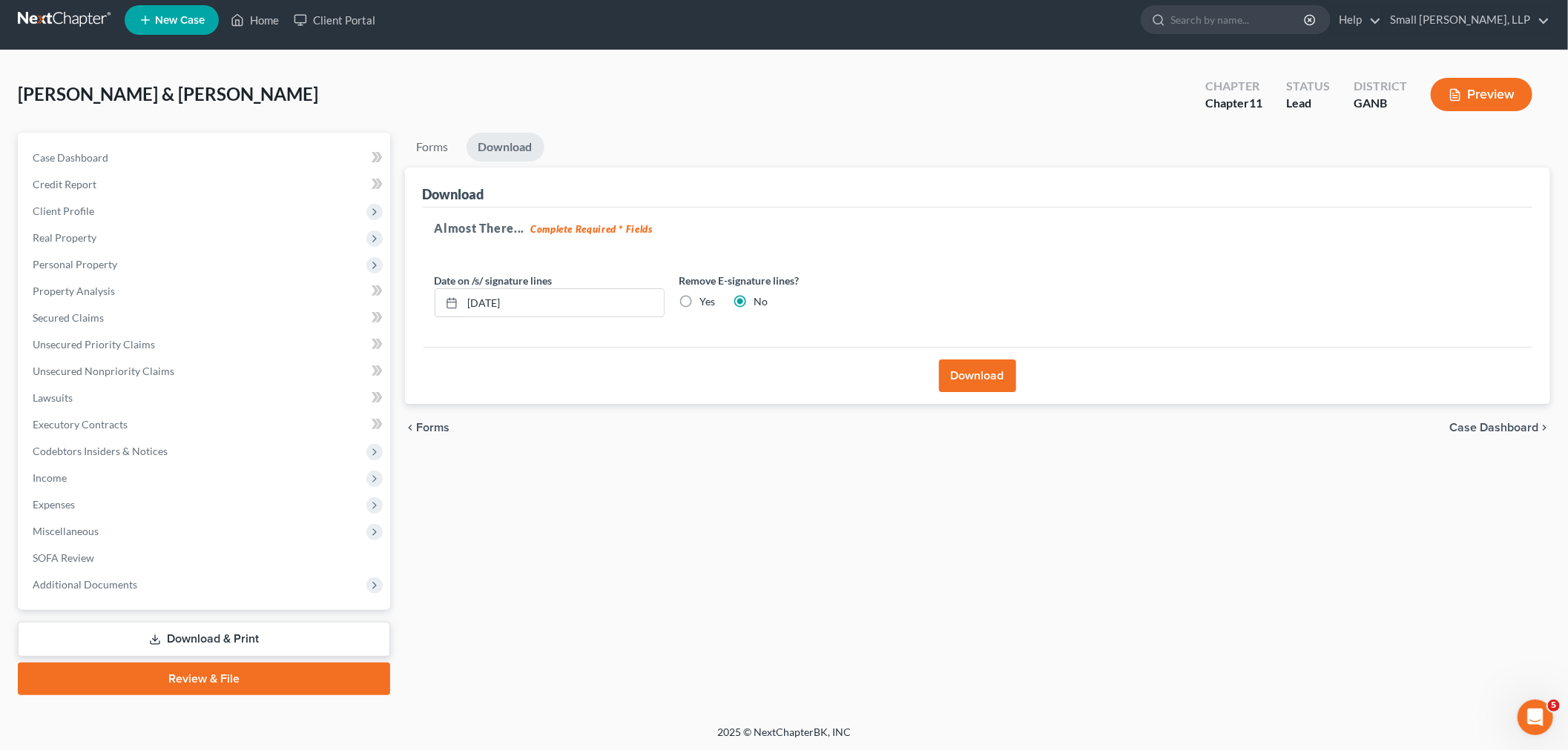
click at [976, 369] on button "Download" at bounding box center [977, 375] width 77 height 33
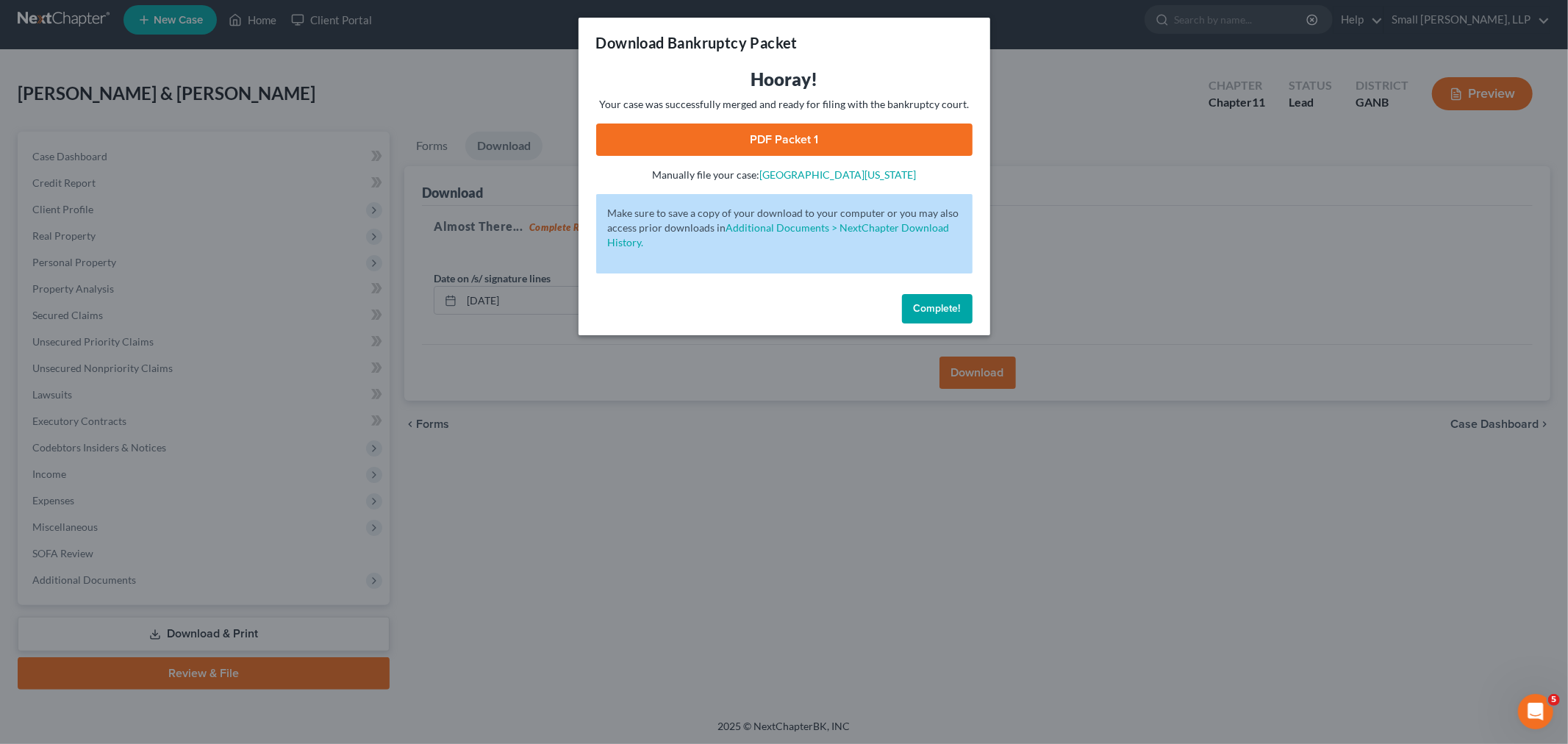
click at [797, 130] on link "PDF Packet 1" at bounding box center [784, 139] width 376 height 32
click at [98, 217] on div "Download Bankruptcy Packet Hooray! Your case was successfully merged and ready …" at bounding box center [784, 372] width 1568 height 744
